Goal: Transaction & Acquisition: Book appointment/travel/reservation

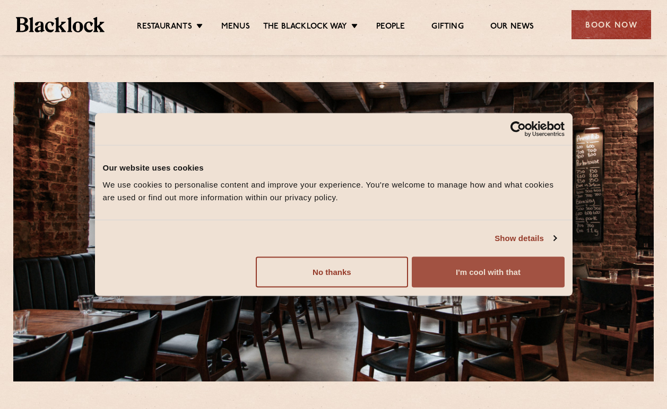
click at [477, 269] on button "I'm cool with that" at bounding box center [488, 272] width 152 height 31
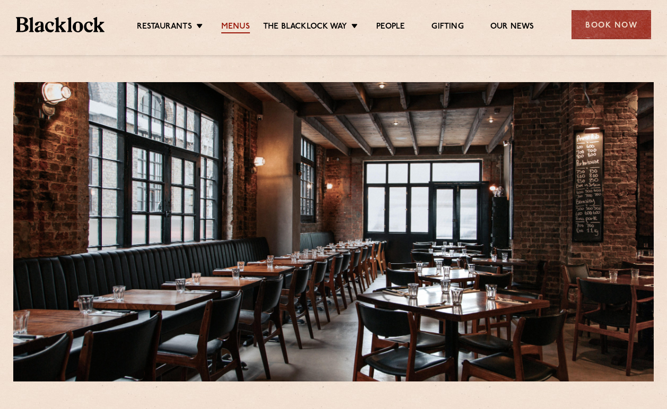
click at [243, 27] on link "Menus" at bounding box center [235, 28] width 29 height 12
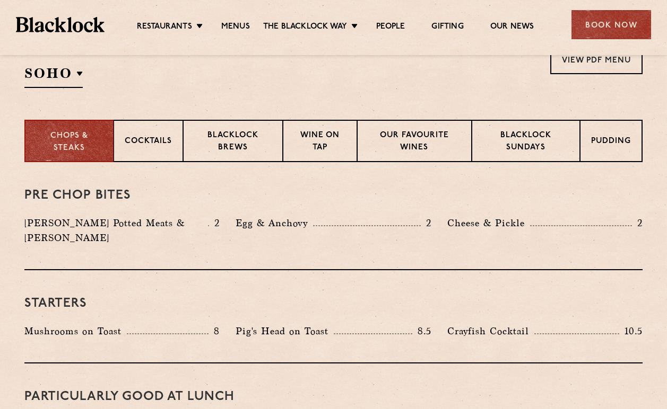
scroll to position [583, 0]
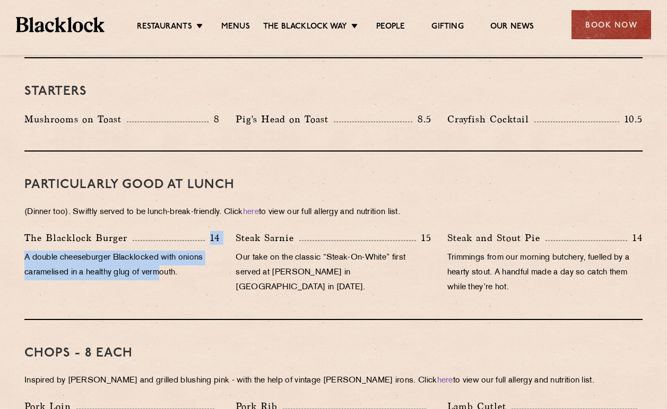
drag, startPoint x: 161, startPoint y: 226, endPoint x: 165, endPoint y: 262, distance: 35.7
click at [165, 262] on div "The Blacklock Burger 14 A double cheeseburger Blacklocked with onions caramelis…" at bounding box center [121, 266] width 211 height 70
click at [165, 262] on p "A double cheeseburger Blacklocked with onions caramelised in a healthy glug of …" at bounding box center [121, 266] width 195 height 30
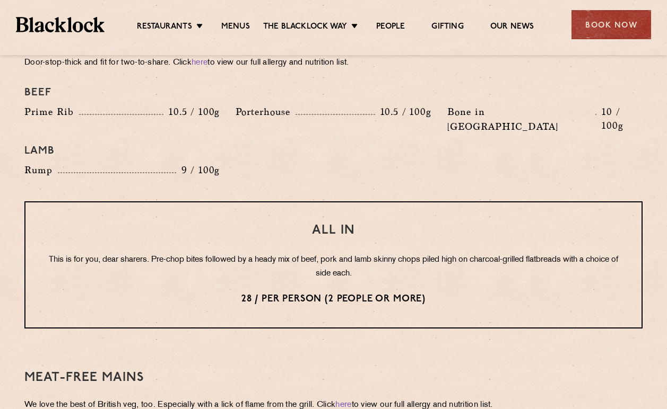
scroll to position [1114, 0]
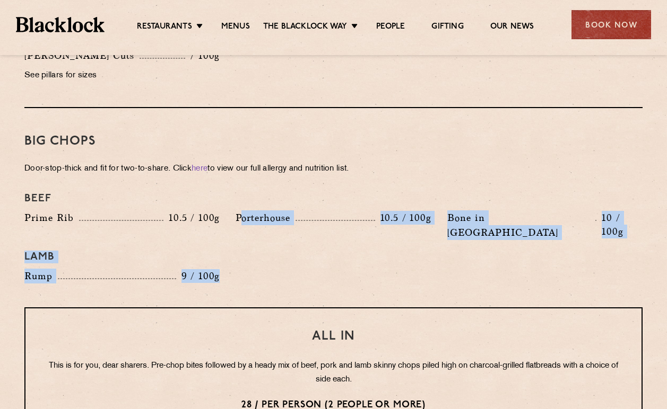
drag, startPoint x: 240, startPoint y: 202, endPoint x: 230, endPoint y: 245, distance: 44.0
click at [230, 245] on div "Beef Prime Rib 10.5 / 100g Porterhouse 10.5 / 100g Bone in Sirloin 10 / 100g La…" at bounding box center [333, 238] width 634 height 102
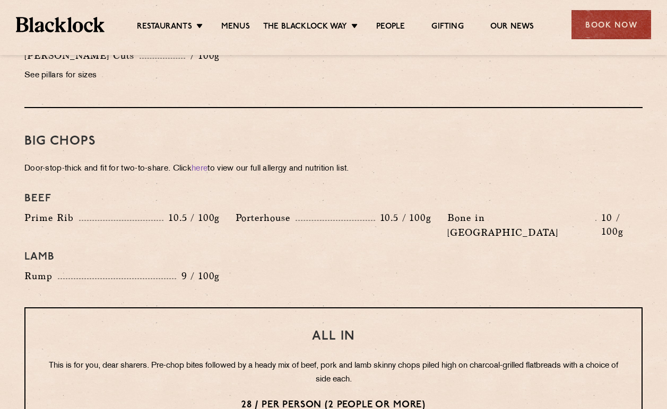
scroll to position [1220, 0]
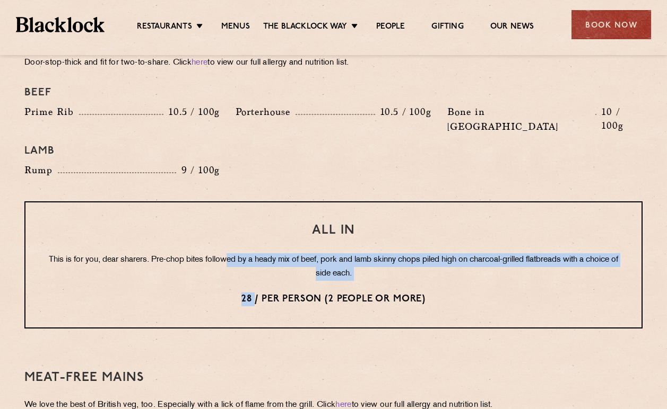
drag, startPoint x: 243, startPoint y: 223, endPoint x: 255, endPoint y: 272, distance: 50.3
click at [255, 272] on div "All In This is for you, dear sharers. Pre-chop bites followed by a heady mix of…" at bounding box center [333, 265] width 618 height 127
click at [255, 293] on p "28 / per person (2 people or more)" at bounding box center [333, 300] width 573 height 14
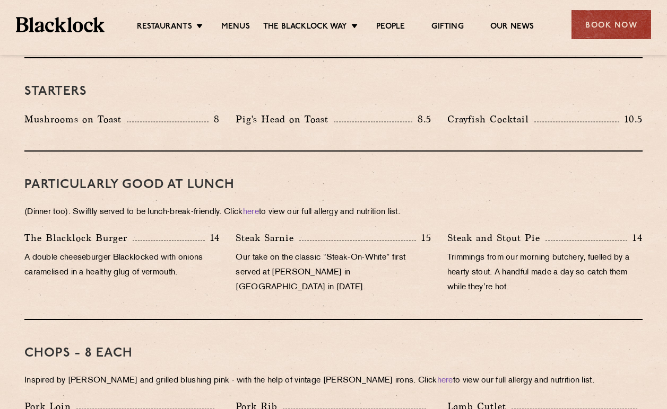
scroll to position [636, 0]
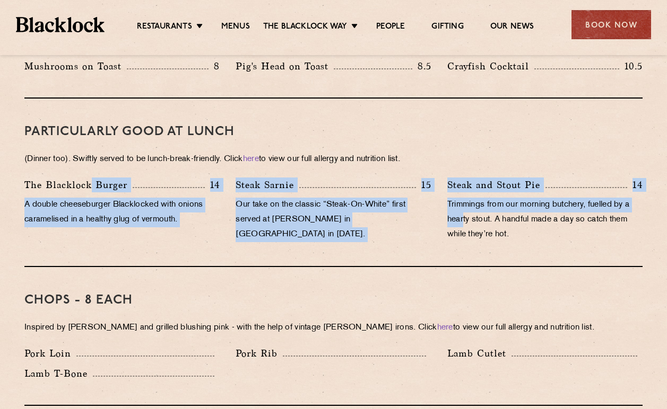
drag, startPoint x: 91, startPoint y: 160, endPoint x: 464, endPoint y: 206, distance: 375.8
click at [464, 206] on div "PARTICULARLY GOOD AT LUNCH (Dinner too). Swiftly served to be lunch-break-frien…" at bounding box center [333, 183] width 618 height 169
click at [408, 202] on p "Our take on the classic “Steak-On-White” first served at Louis’ Lunch in New Ha…" at bounding box center [332, 220] width 195 height 45
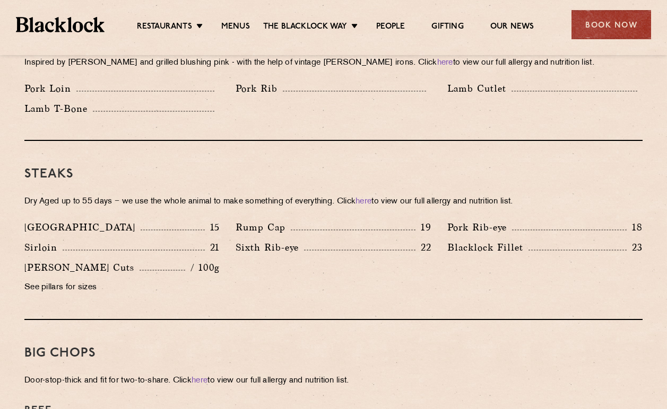
scroll to position [955, 0]
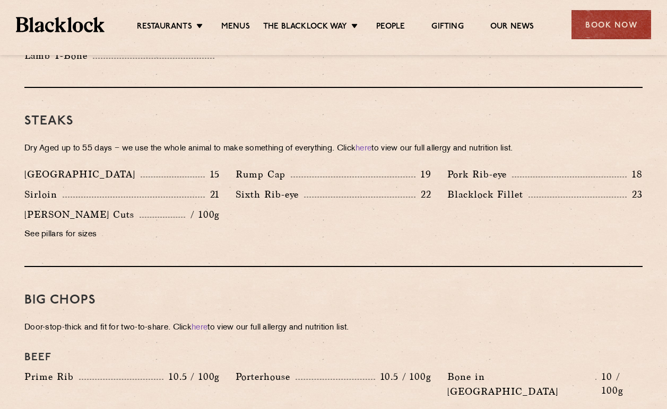
click at [68, 228] on p "See pillars for sizes" at bounding box center [121, 235] width 195 height 15
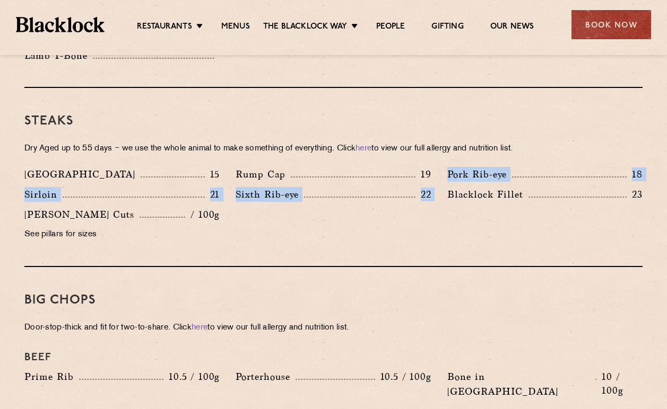
drag, startPoint x: 434, startPoint y: 160, endPoint x: 441, endPoint y: 226, distance: 66.7
click at [441, 226] on div "Denver 15 Rump Cap 19 Pork Rib-eye 18 Sirloin 21 Sixth Rib-eye 22 Blacklock Fil…" at bounding box center [333, 207] width 634 height 81
drag, startPoint x: 426, startPoint y: 226, endPoint x: 179, endPoint y: 176, distance: 252.2
click at [179, 176] on div "Denver 15 Rump Cap 19 Pork Rib-eye 18 Sirloin 21 Sixth Rib-eye 22 Blacklock Fil…" at bounding box center [333, 207] width 634 height 81
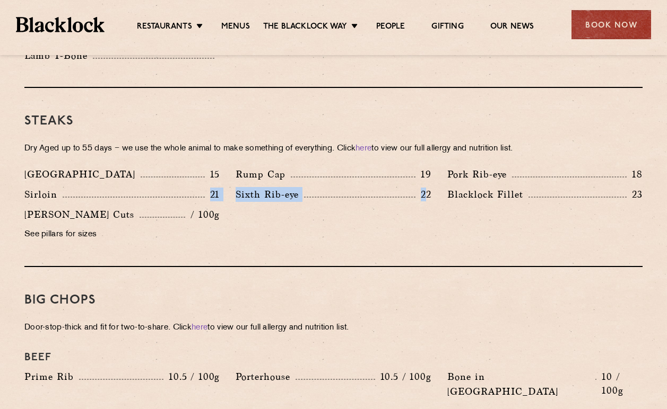
click at [191, 187] on div "Sirloin 21" at bounding box center [121, 194] width 195 height 15
drag, startPoint x: 616, startPoint y: 24, endPoint x: 585, endPoint y: 12, distance: 33.1
click at [585, 12] on div "Book Now" at bounding box center [611, 24] width 80 height 29
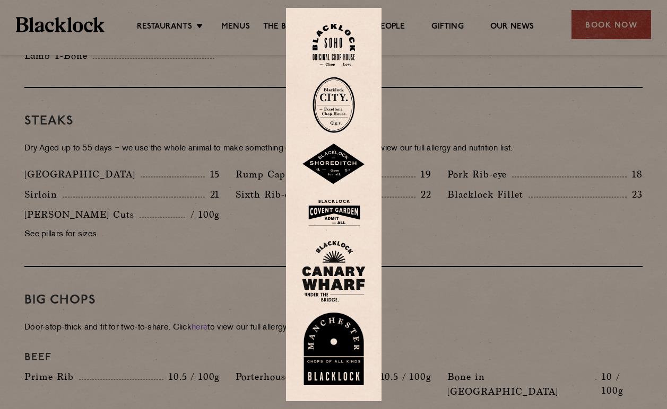
click at [495, 94] on div at bounding box center [333, 204] width 667 height 409
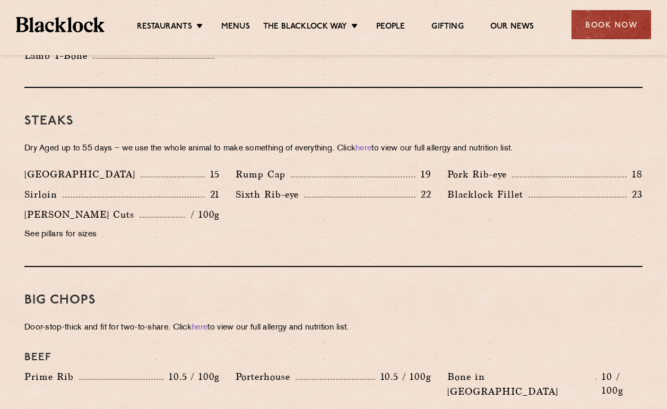
click at [593, 30] on div "Book Now" at bounding box center [611, 24] width 80 height 29
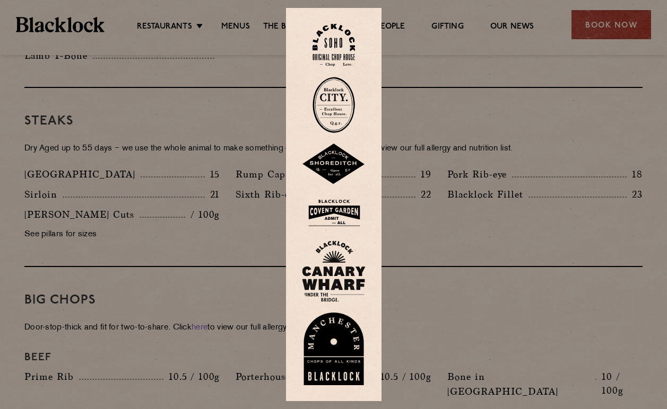
click at [332, 161] on img at bounding box center [334, 164] width 64 height 41
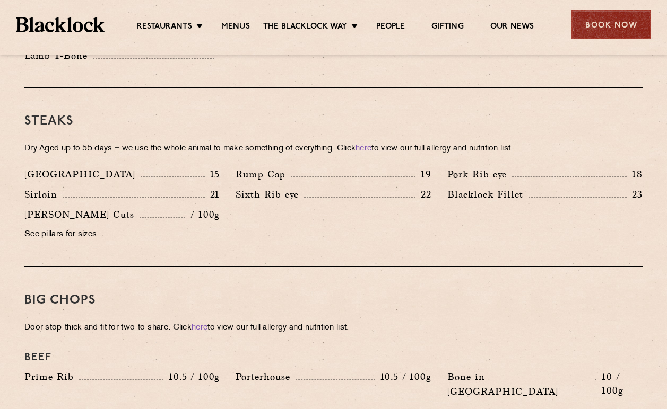
click at [589, 12] on div "Book Now" at bounding box center [611, 24] width 80 height 29
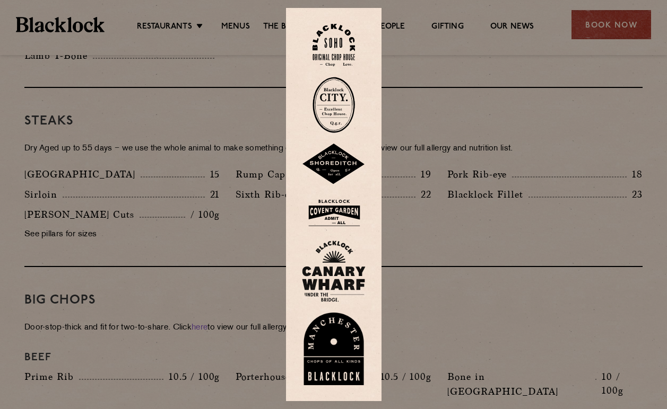
click at [335, 120] on img at bounding box center [333, 105] width 42 height 56
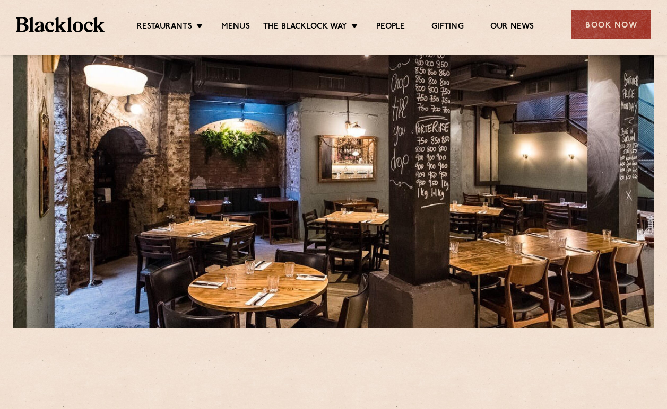
scroll to position [636, 0]
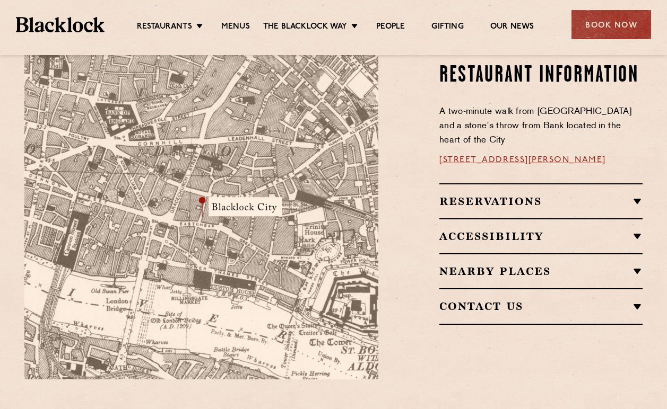
click at [465, 195] on h2 "Reservations" at bounding box center [540, 201] width 203 height 13
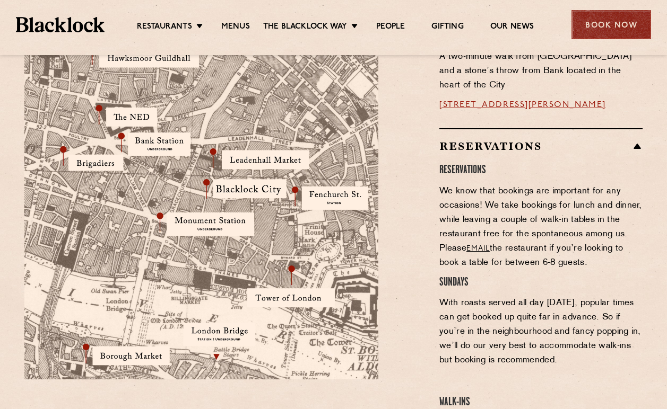
click at [594, 25] on div "Book Now" at bounding box center [611, 24] width 80 height 29
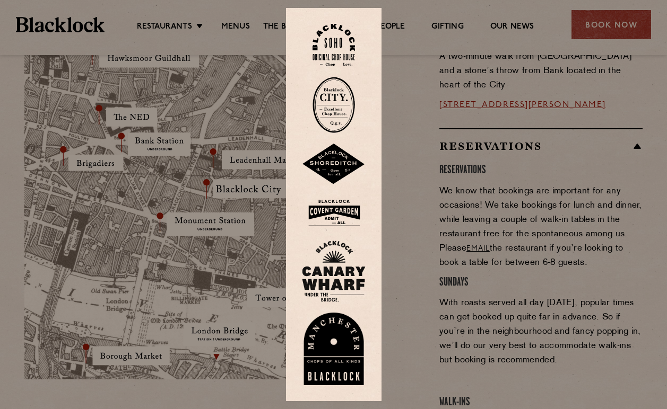
click at [329, 114] on img at bounding box center [333, 105] width 42 height 56
